Goal: Information Seeking & Learning: Learn about a topic

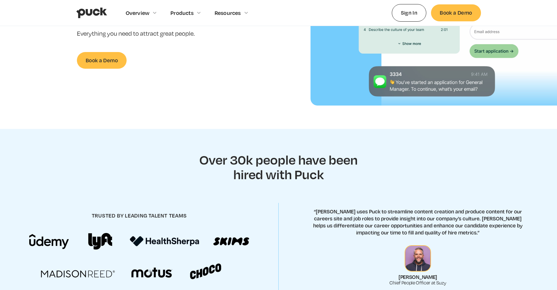
scroll to position [167, 0]
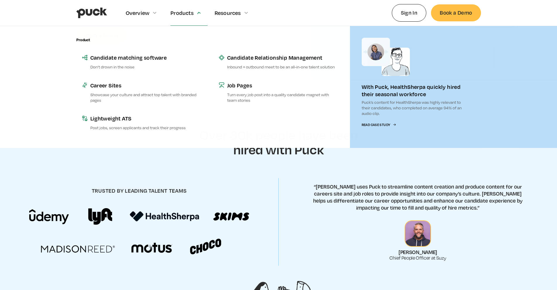
click at [177, 21] on div "Products" at bounding box center [188, 12] width 37 height 25
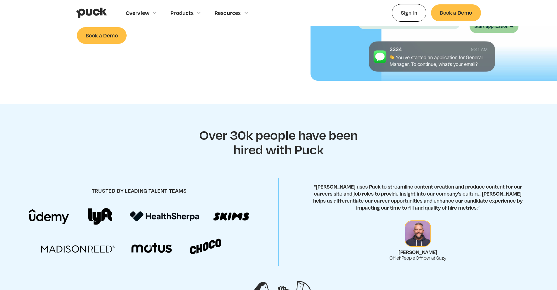
scroll to position [166, 0]
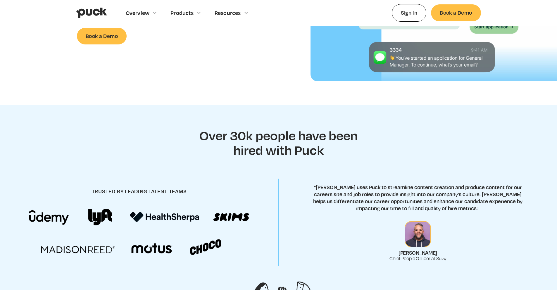
click at [179, 8] on div "Products" at bounding box center [188, 12] width 37 height 25
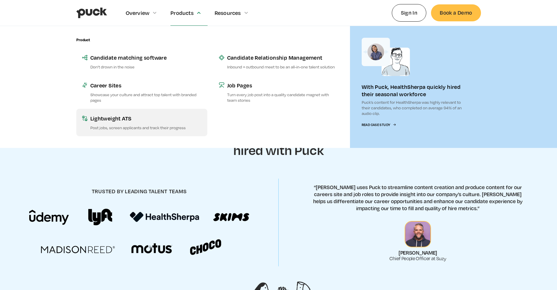
click at [137, 126] on p "Post jobs, screen applicants and track their progress" at bounding box center [145, 128] width 111 height 6
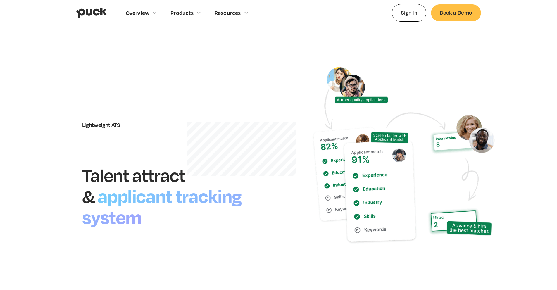
click at [280, 25] on div "Overview Overview Overview How Puck drives candidate quality Explore Team Profi…" at bounding box center [278, 13] width 404 height 26
